Goal: Complete application form

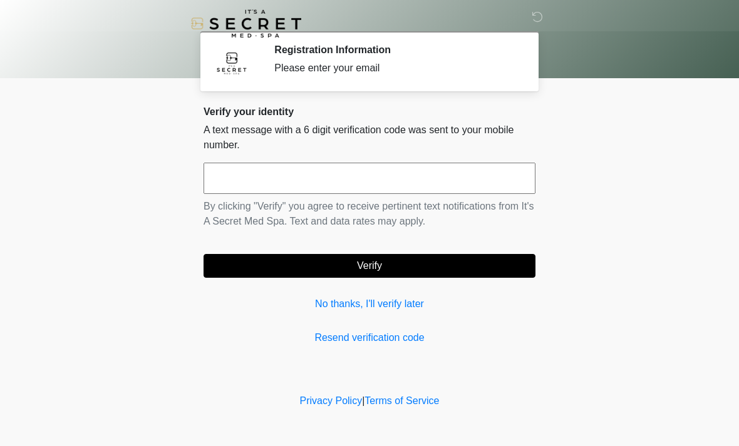
click at [336, 301] on link "No thanks, I'll verify later" at bounding box center [369, 304] width 332 height 15
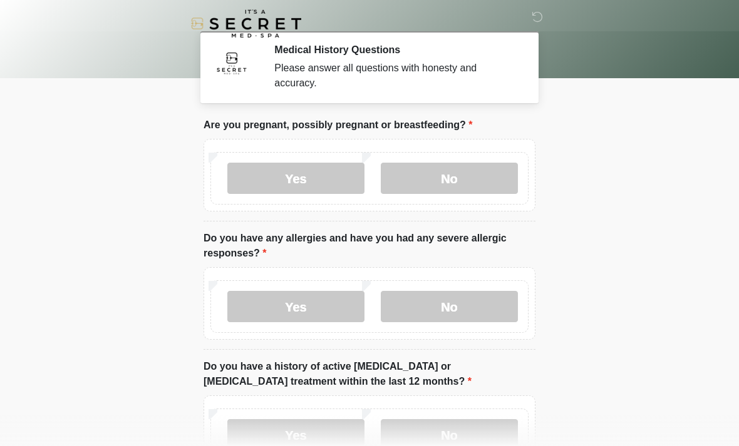
click at [469, 177] on label "No" at bounding box center [449, 178] width 137 height 31
click at [481, 310] on label "No" at bounding box center [449, 306] width 137 height 31
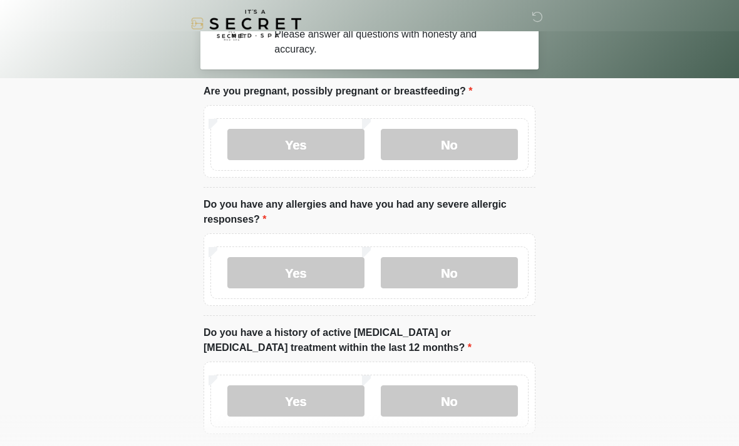
scroll to position [153, 0]
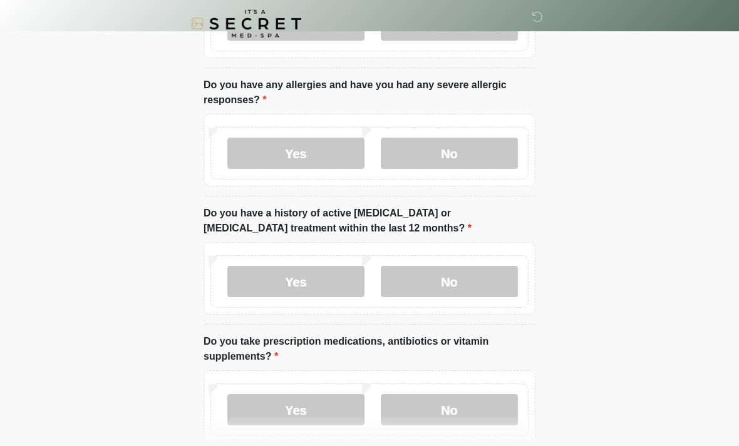
click at [476, 280] on label "No" at bounding box center [449, 281] width 137 height 31
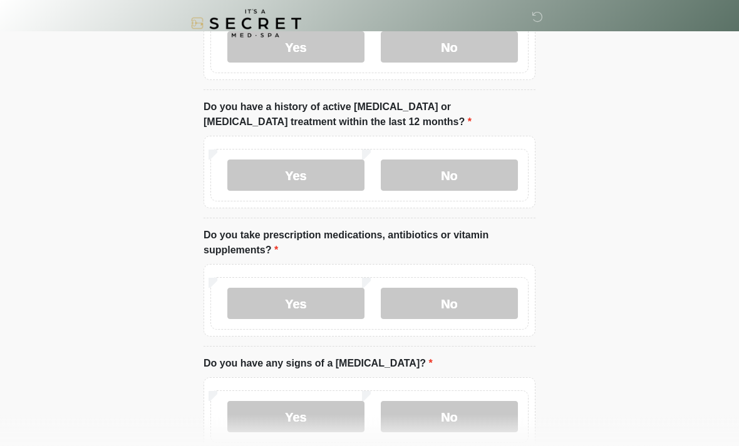
scroll to position [267, 0]
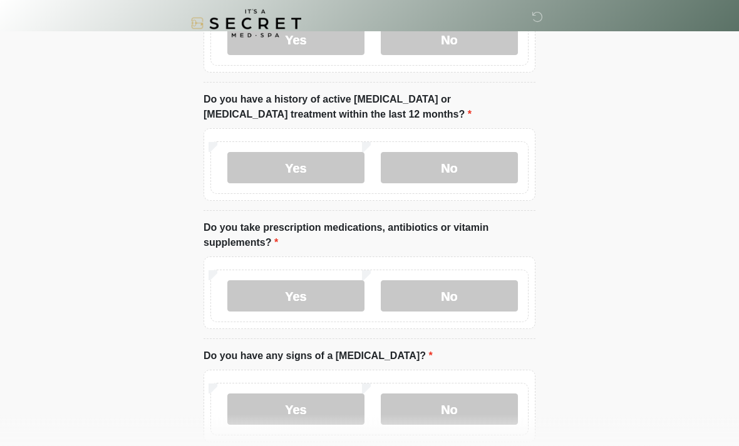
click at [304, 295] on label "Yes" at bounding box center [295, 296] width 137 height 31
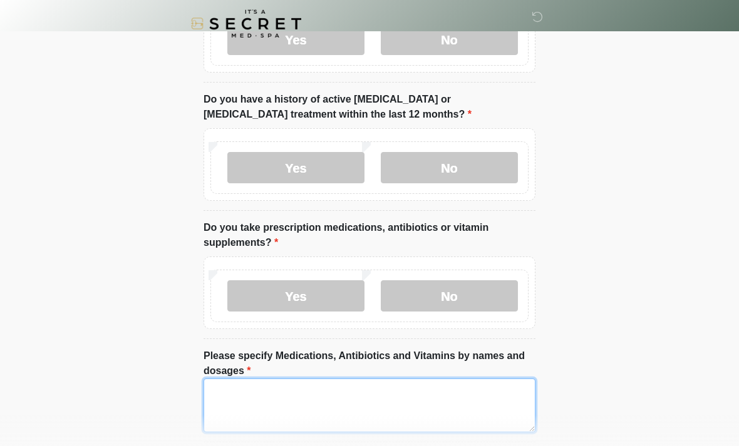
click at [340, 399] on textarea "Please specify Medications, Antibiotics and Vitamins by names and dosages" at bounding box center [369, 406] width 332 height 54
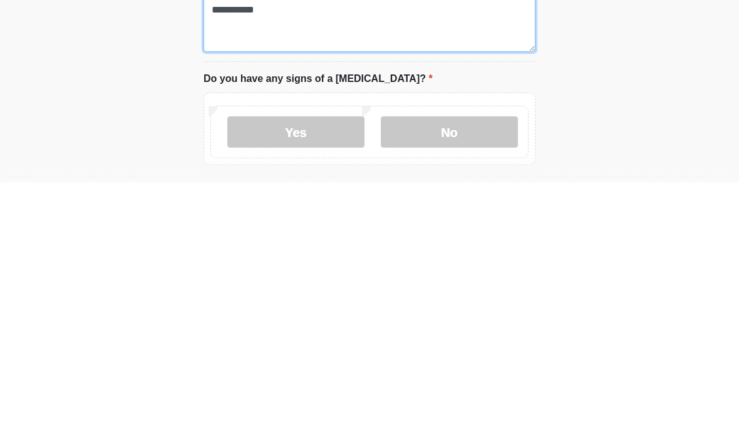
scroll to position [406, 0]
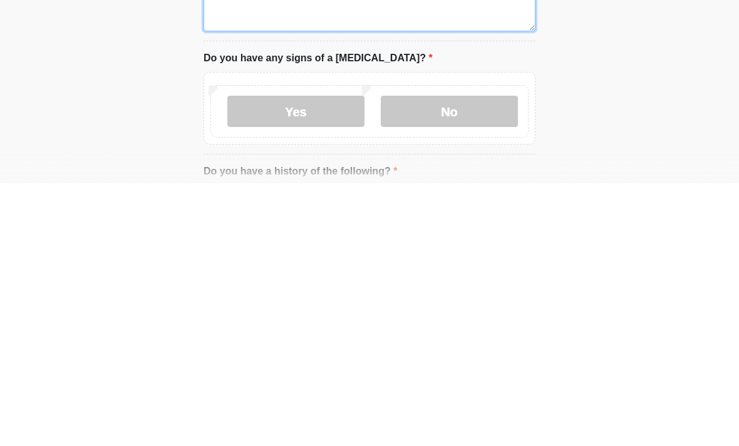
type textarea "**********"
click at [464, 359] on label "No" at bounding box center [449, 374] width 137 height 31
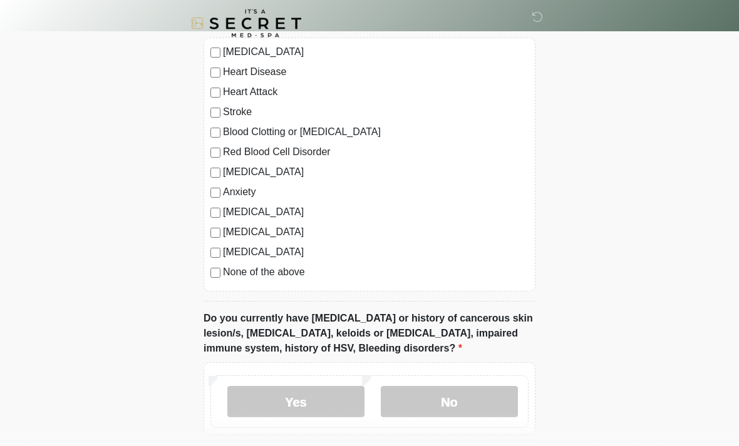
scroll to position [857, 0]
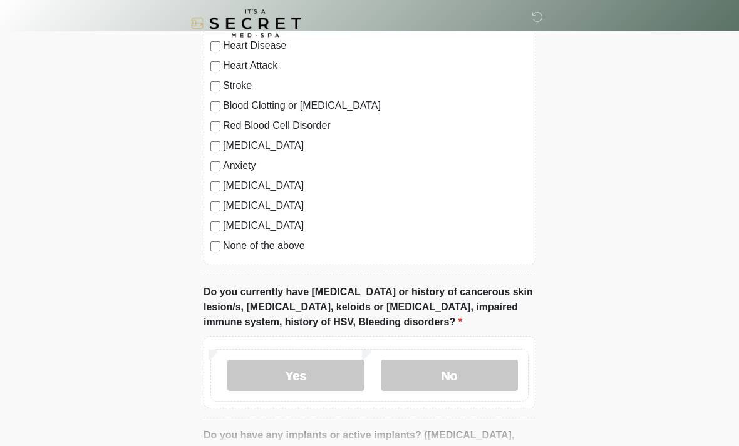
click at [477, 374] on label "No" at bounding box center [449, 375] width 137 height 31
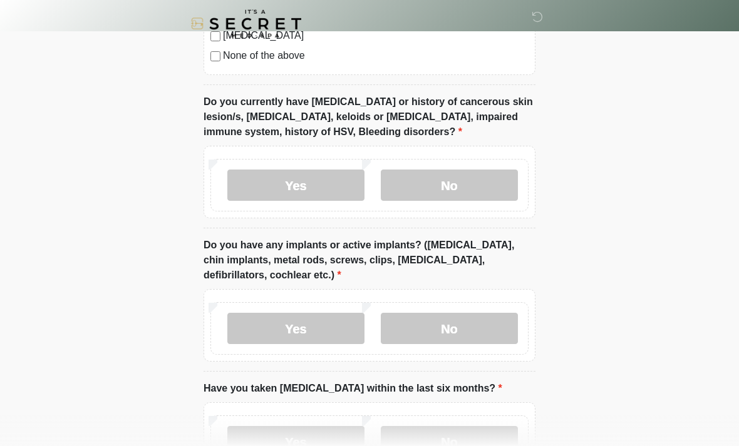
scroll to position [1051, 0]
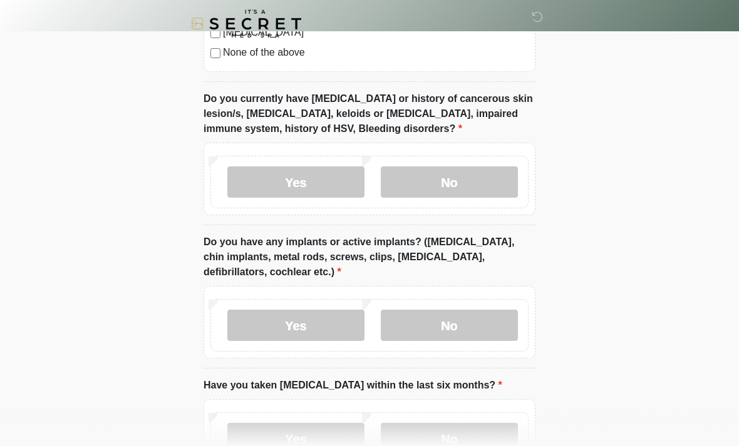
click at [474, 327] on label "No" at bounding box center [449, 325] width 137 height 31
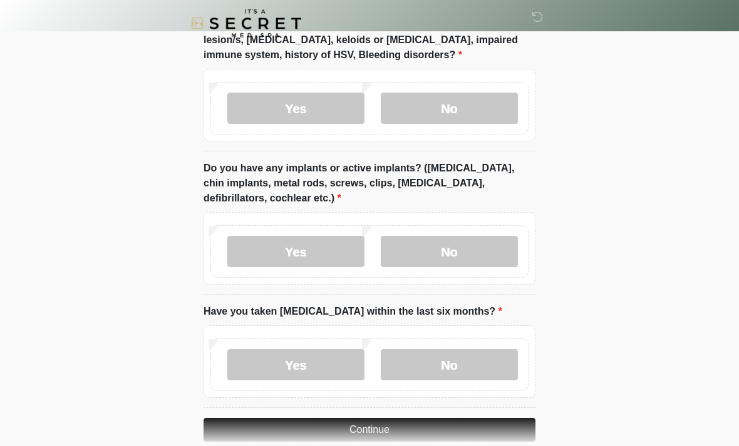
scroll to position [1145, 0]
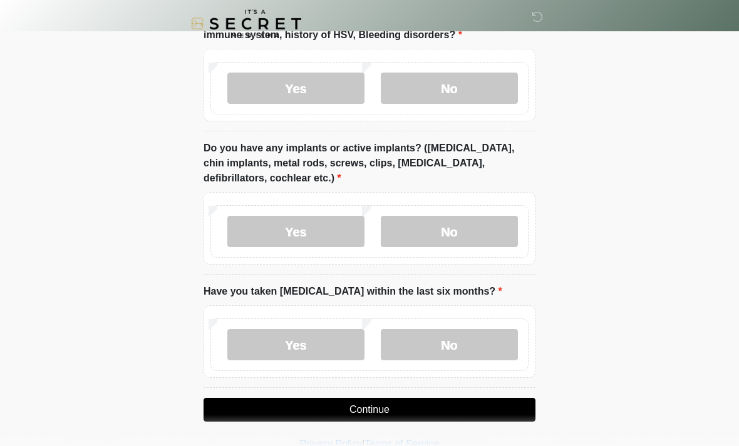
click at [470, 348] on label "No" at bounding box center [449, 344] width 137 height 31
click at [496, 417] on button "Continue" at bounding box center [369, 410] width 332 height 24
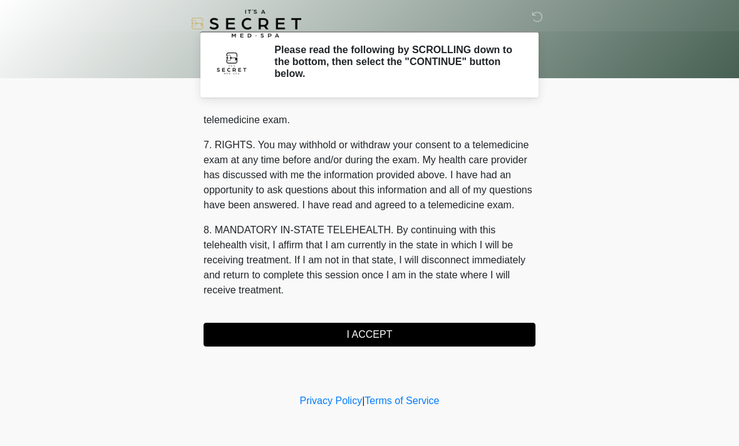
scroll to position [530, 0]
click at [480, 336] on button "I ACCEPT" at bounding box center [369, 335] width 332 height 24
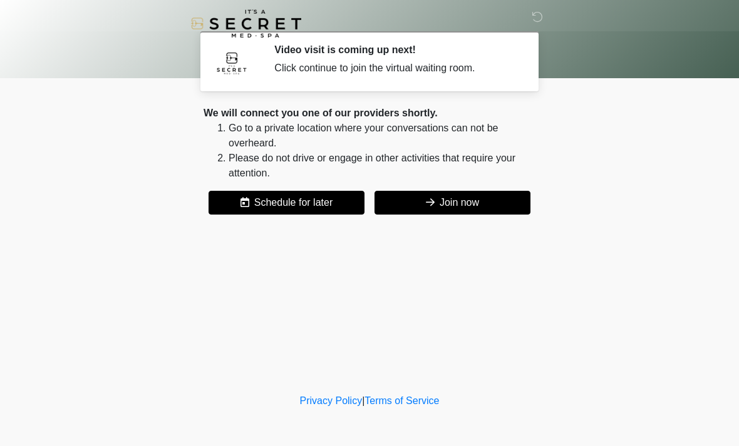
click at [484, 203] on button "Join now" at bounding box center [452, 203] width 156 height 24
